Goal: Register for event/course

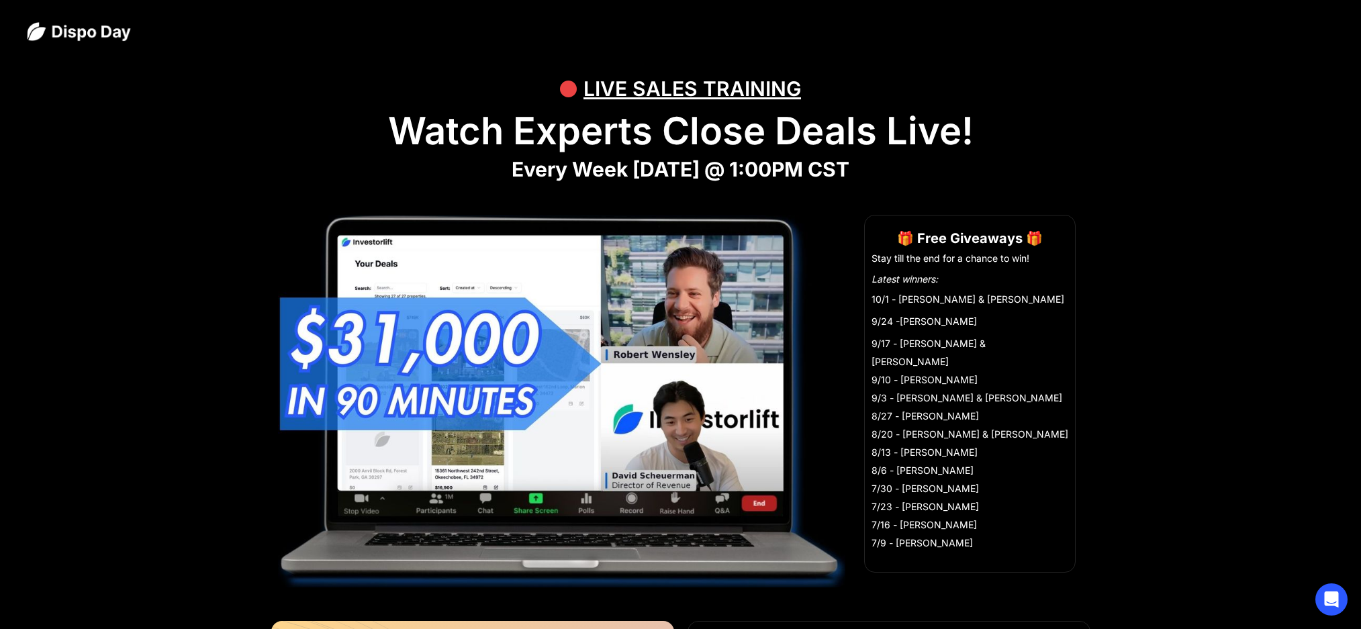
click at [870, 397] on div "Register 🎁 Free Giveaways 🎁 Stay till the end for a chance to win! Latest winne…" at bounding box center [681, 411] width 806 height 393
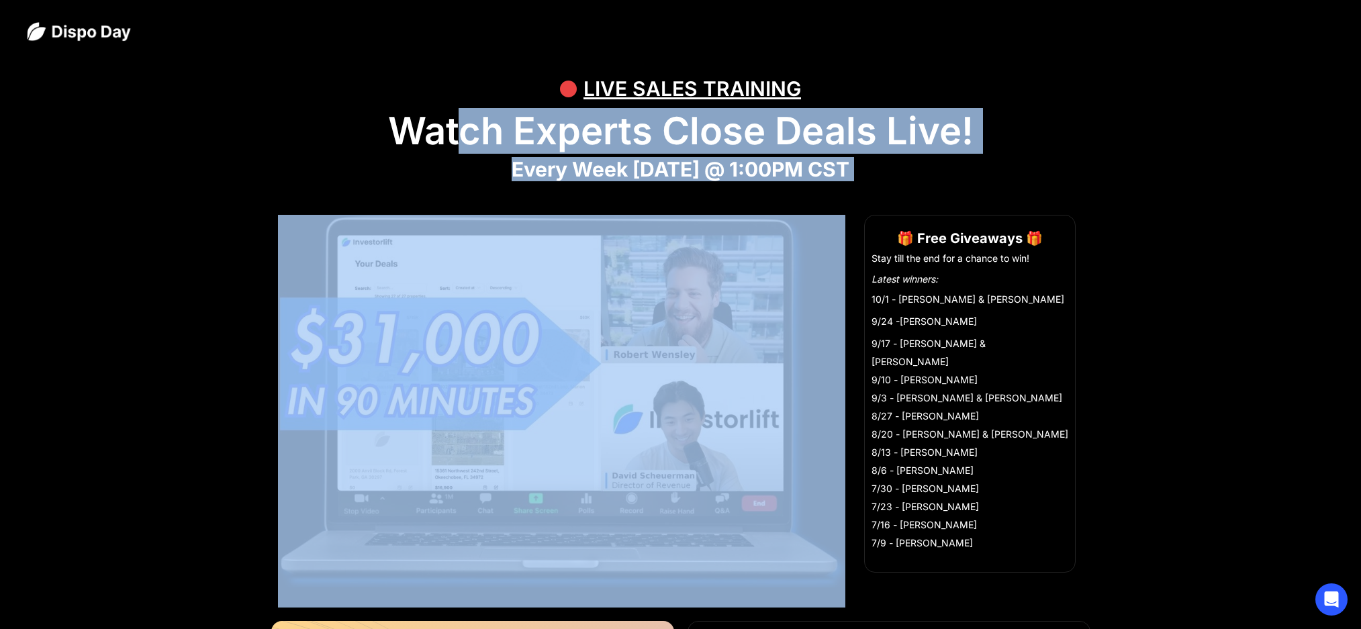
drag, startPoint x: 937, startPoint y: 182, endPoint x: 455, endPoint y: 118, distance: 486.4
click at [455, 118] on h1 "Watch Experts Close Deals Live!" at bounding box center [680, 131] width 1307 height 45
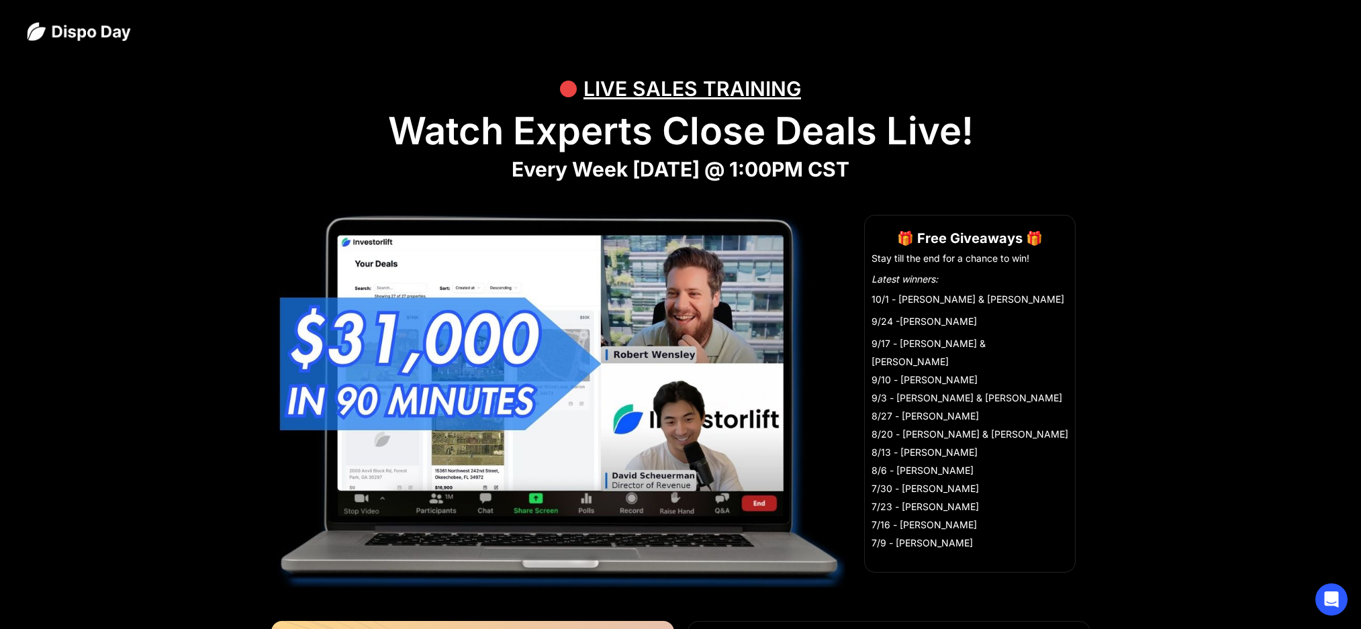
drag, startPoint x: 396, startPoint y: 122, endPoint x: 886, endPoint y: 168, distance: 491.7
click at [849, 168] on strong "Every Week [DATE] @ 1:00PM CST" at bounding box center [681, 169] width 338 height 24
drag, startPoint x: 890, startPoint y: 169, endPoint x: 394, endPoint y: 132, distance: 497.6
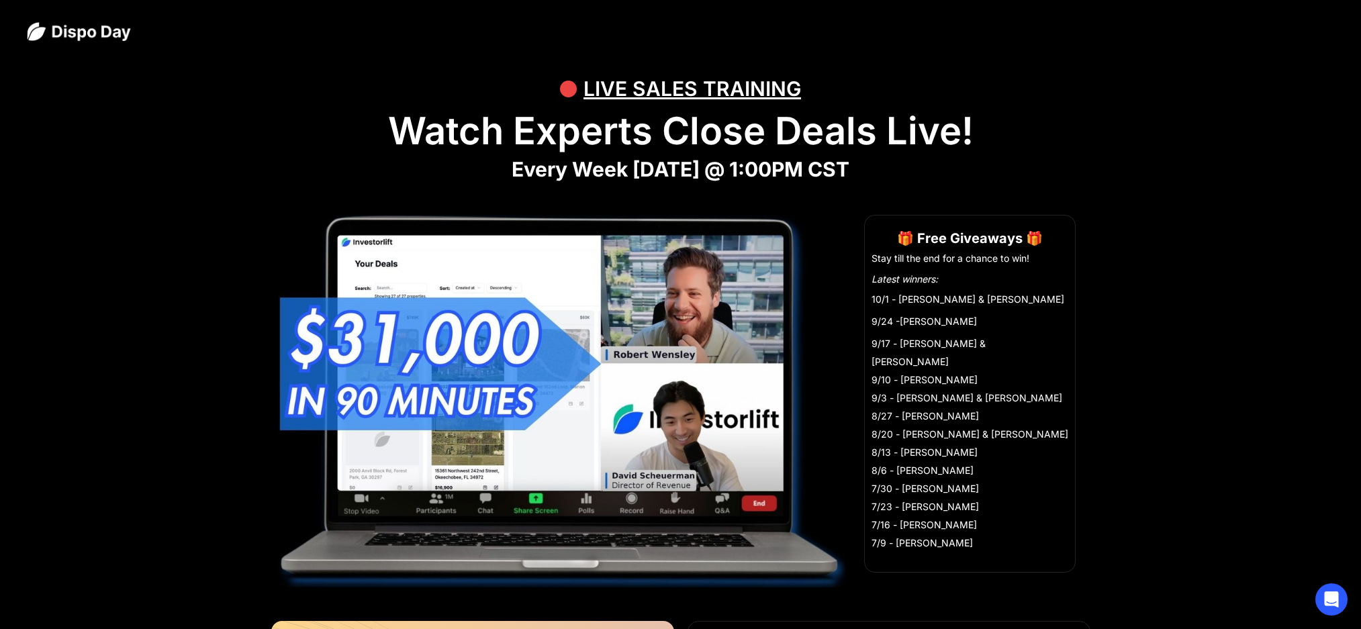
click at [394, 132] on h1 "Watch Experts Close Deals Live!" at bounding box center [680, 131] width 1307 height 45
drag, startPoint x: 394, startPoint y: 130, endPoint x: 885, endPoint y: 166, distance: 492.8
click at [849, 166] on strong "Every Week [DATE] @ 1:00PM CST" at bounding box center [681, 169] width 338 height 24
